Goal: Task Accomplishment & Management: Manage account settings

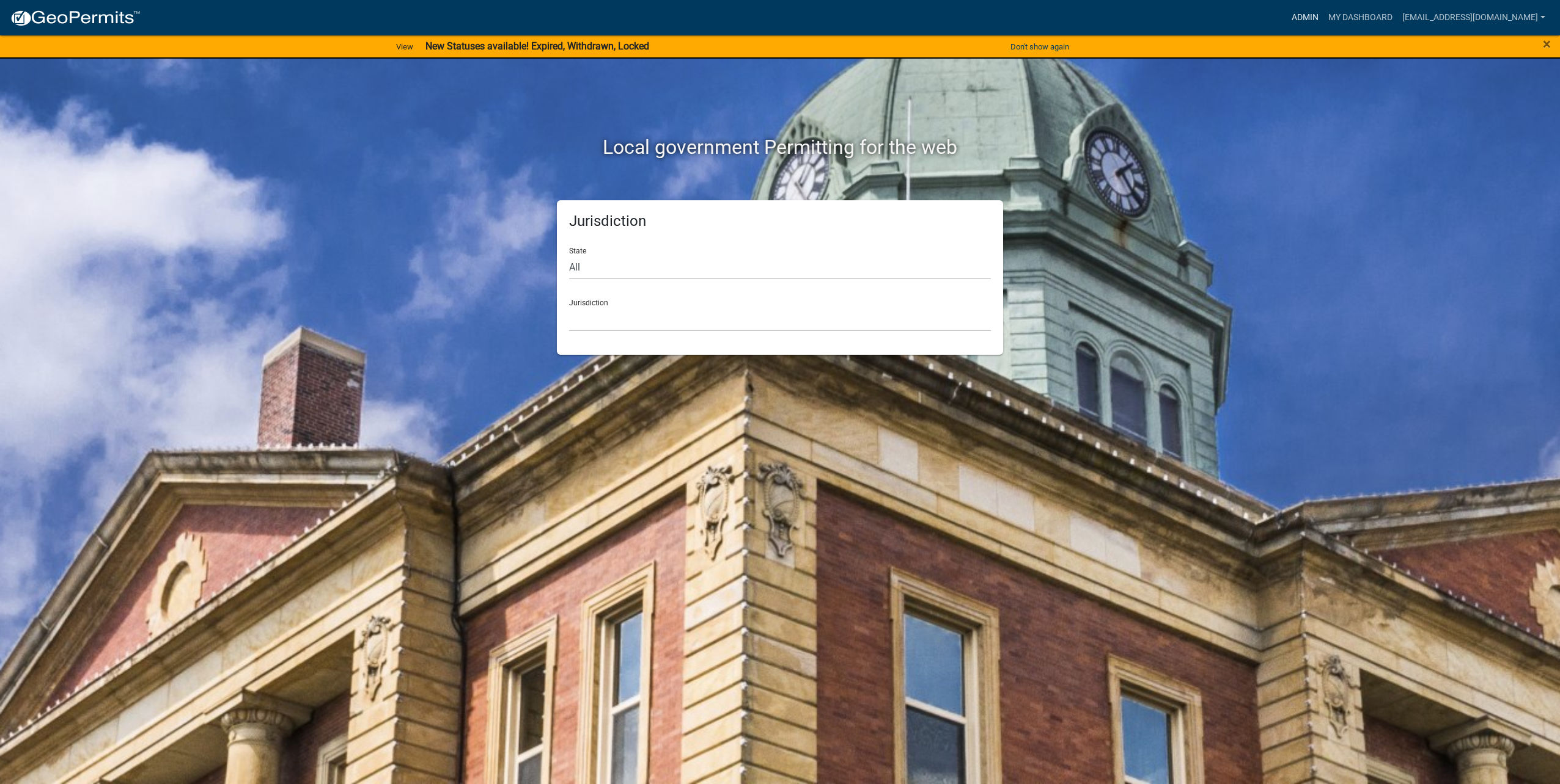
click at [1311, 18] on link "Admin" at bounding box center [1305, 18] width 37 height 23
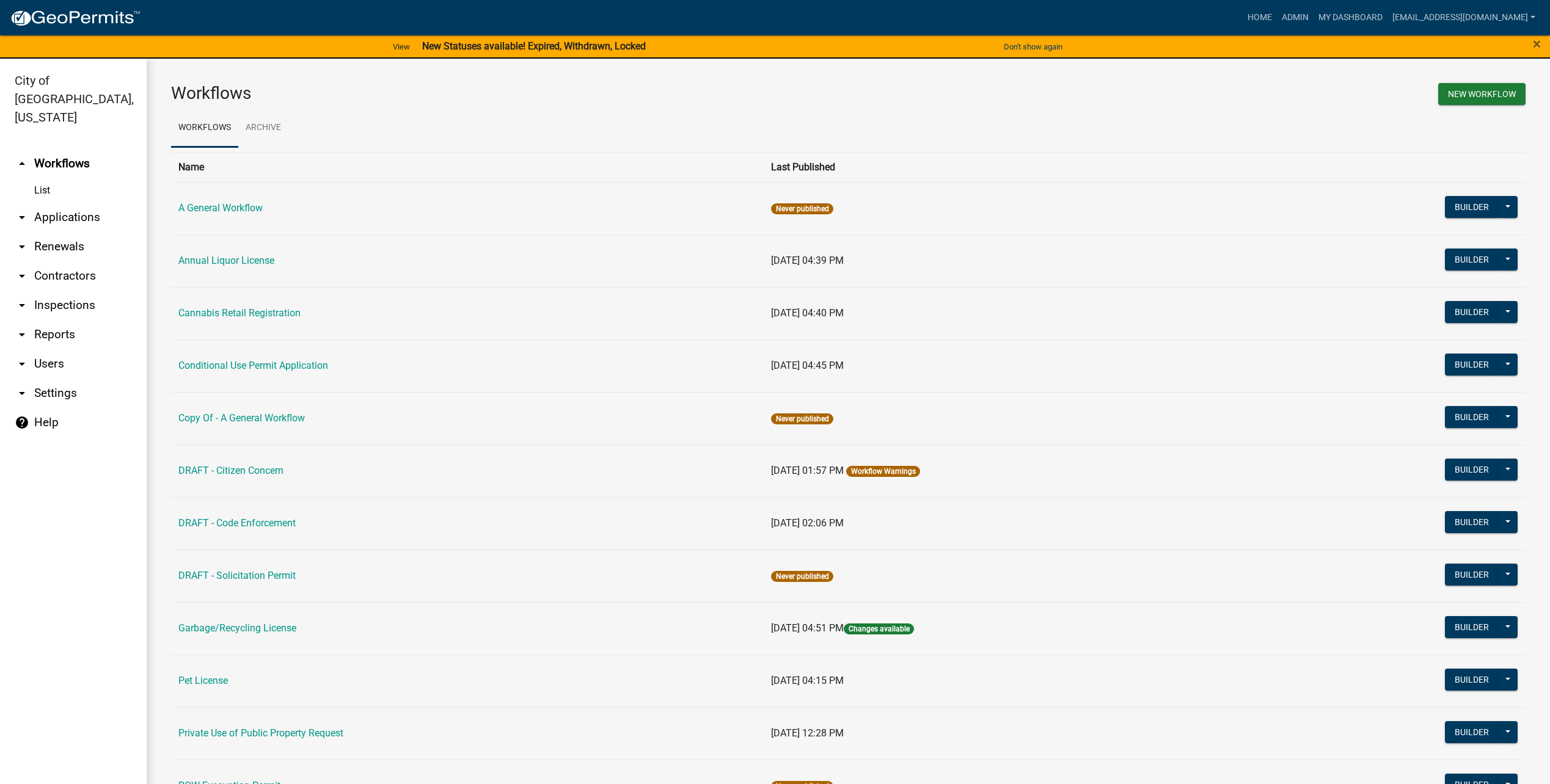
click at [63, 203] on link "arrow_drop_down Applications" at bounding box center [73, 217] width 146 height 29
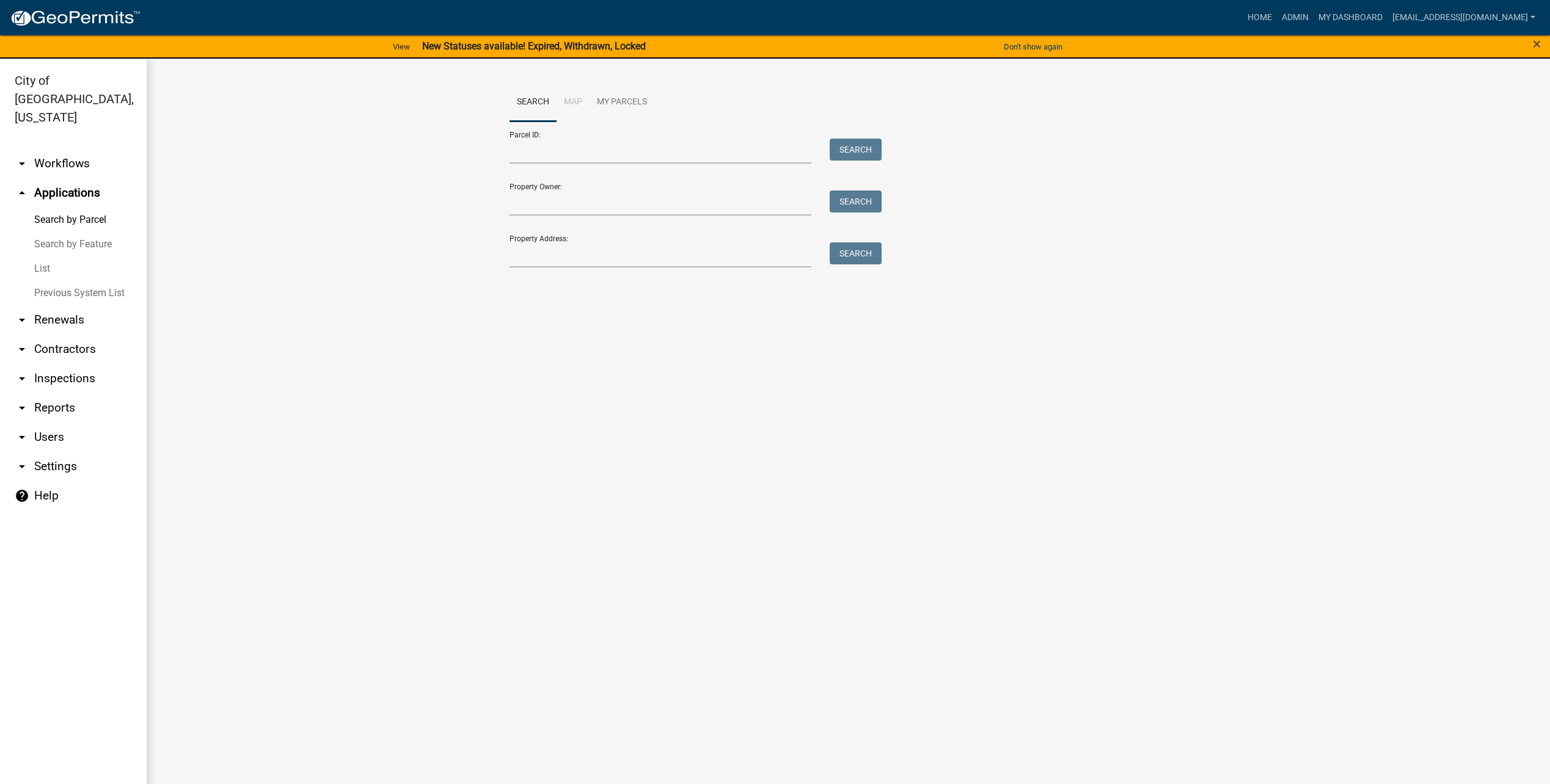
click at [56, 256] on link "List" at bounding box center [73, 269] width 146 height 25
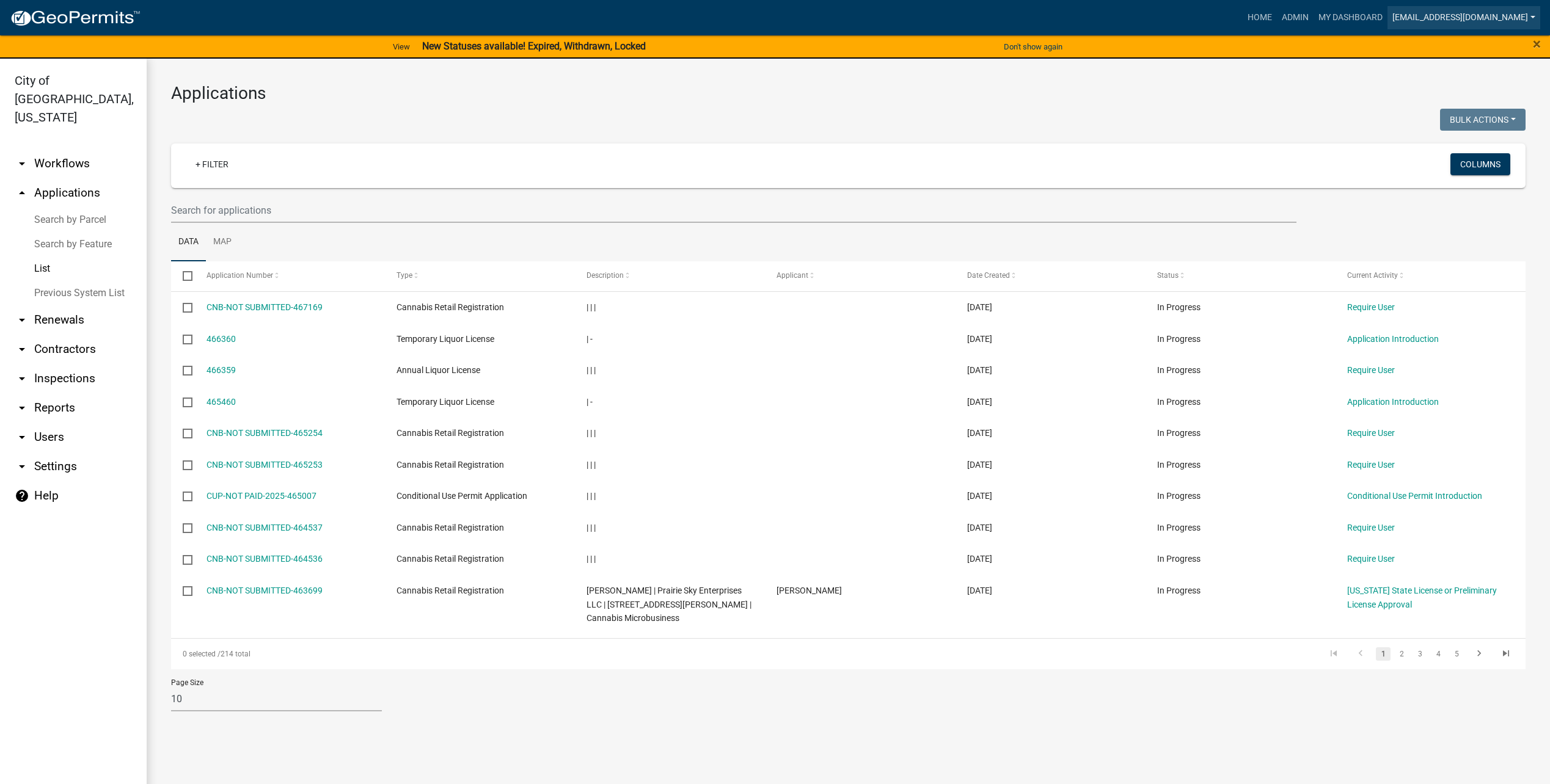
click at [1442, 23] on link "[EMAIL_ADDRESS][DOMAIN_NAME]" at bounding box center [1464, 18] width 152 height 23
click at [1471, 121] on link "Logout" at bounding box center [1491, 119] width 98 height 29
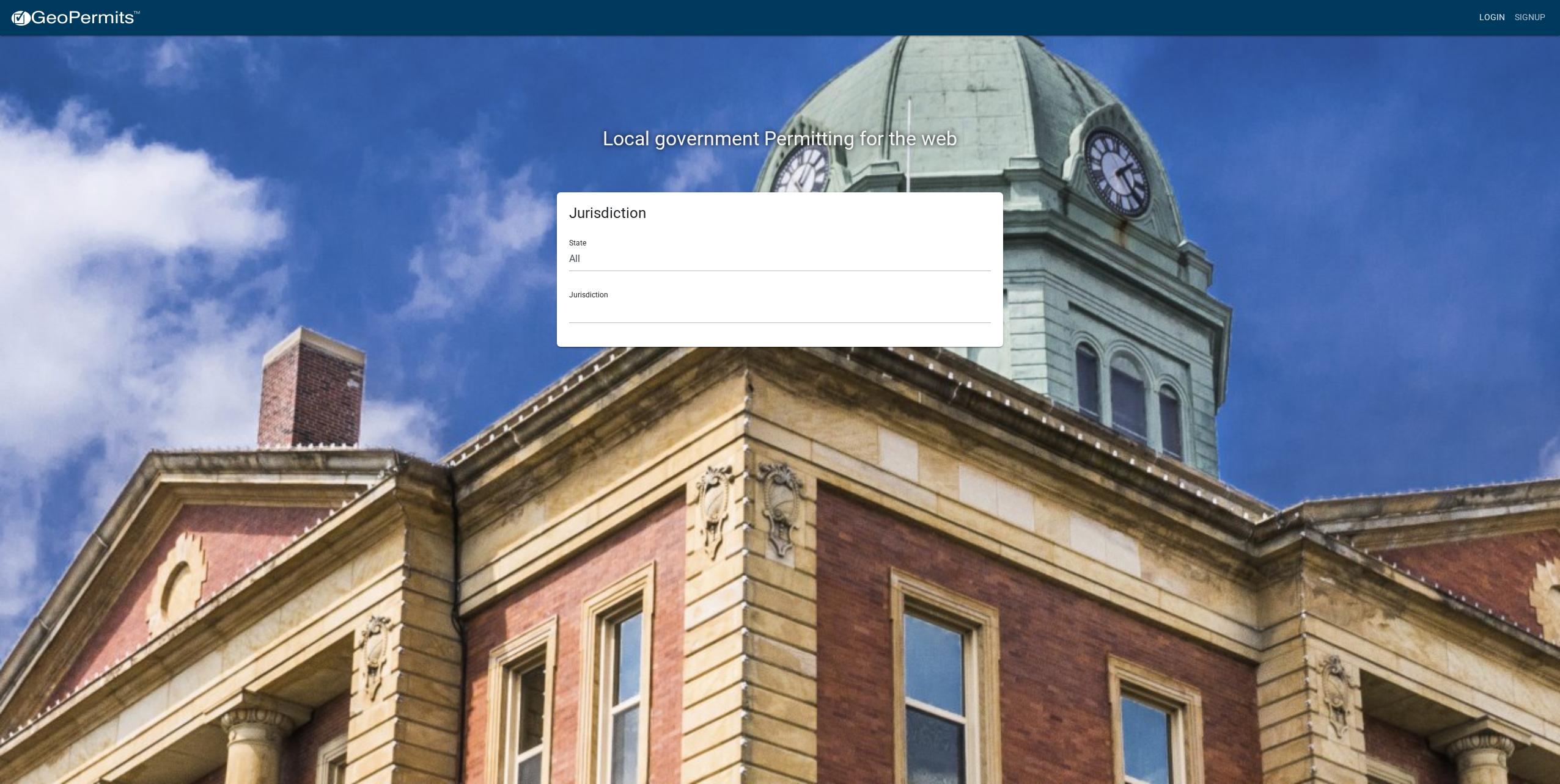
click at [1480, 13] on link "Login" at bounding box center [1492, 18] width 35 height 23
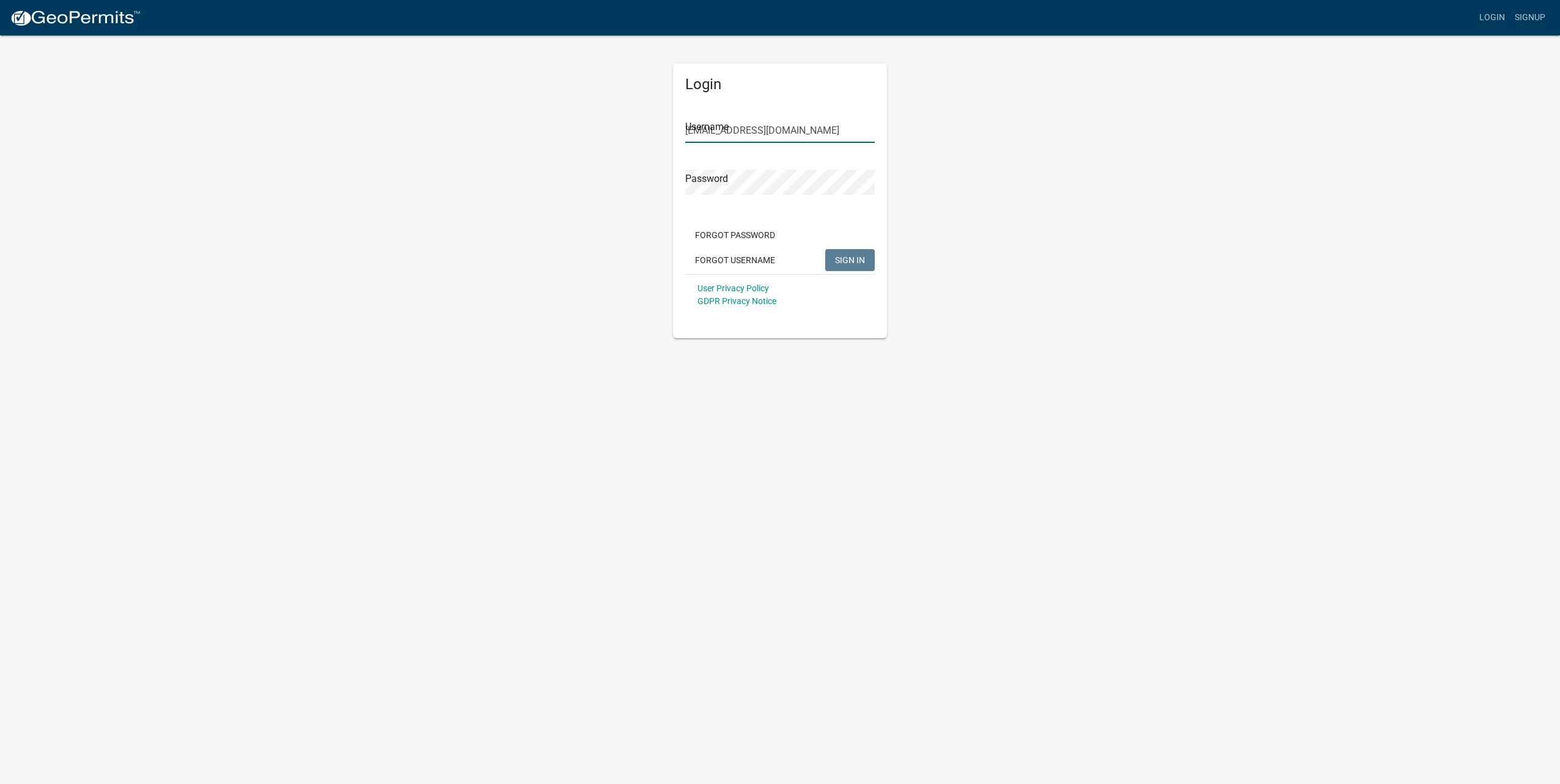
click at [819, 135] on input "[EMAIL_ADDRESS][DOMAIN_NAME]" at bounding box center [779, 130] width 189 height 25
type input "[EMAIL_ADDRESS][DOMAIN_NAME]"
click at [863, 256] on span "SIGN IN" at bounding box center [850, 259] width 30 height 10
